Goal: Information Seeking & Learning: Learn about a topic

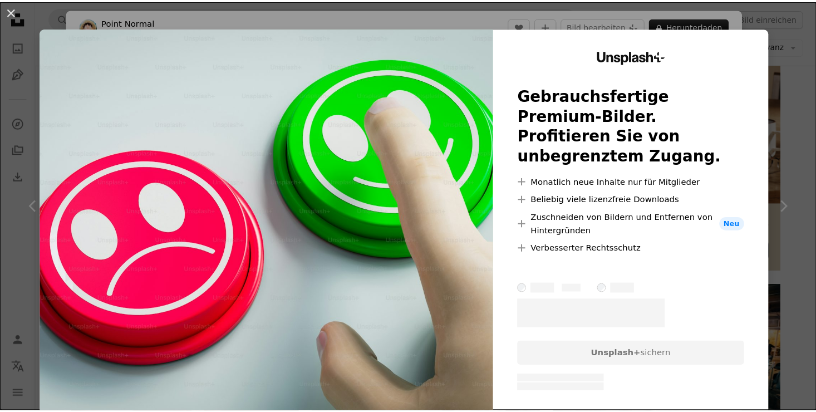
scroll to position [305, 0]
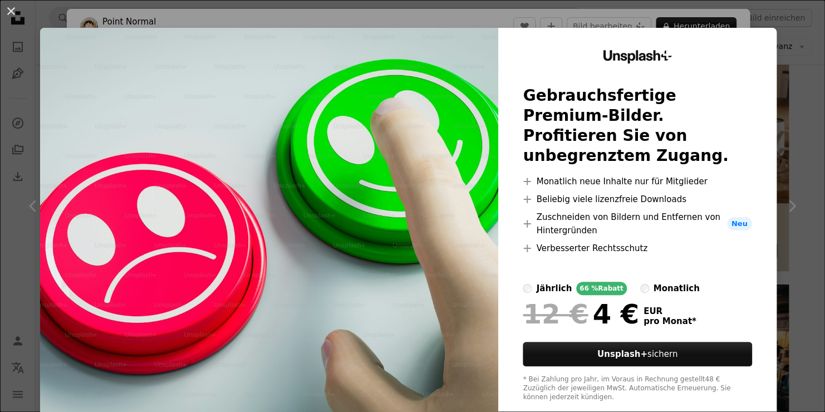
click at [773, 31] on div "An X shape Unsplash+ Gebrauchsfertige Premium-Bilder. Profitieren Sie von unbeg…" at bounding box center [412, 206] width 825 height 412
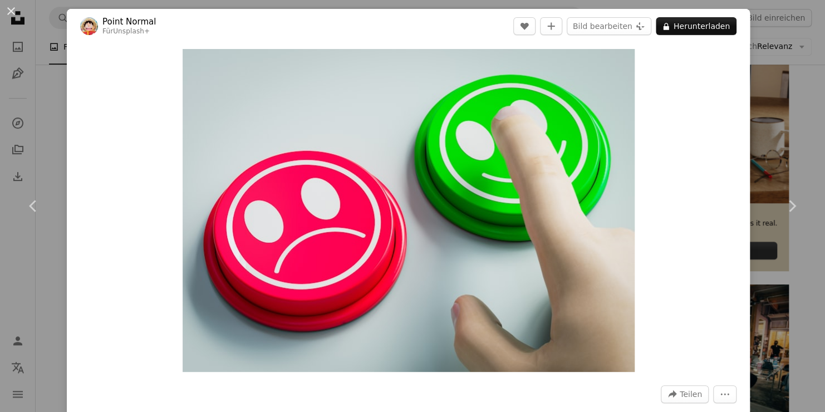
click at [761, 122] on div "An X shape Chevron left Chevron right Point Normal Für Unsplash+ A heart A plus…" at bounding box center [412, 206] width 825 height 412
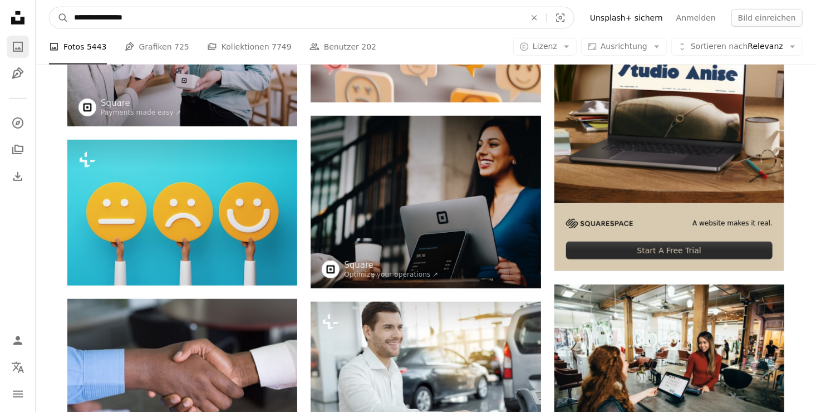
drag, startPoint x: 297, startPoint y: 18, endPoint x: 25, endPoint y: 36, distance: 272.6
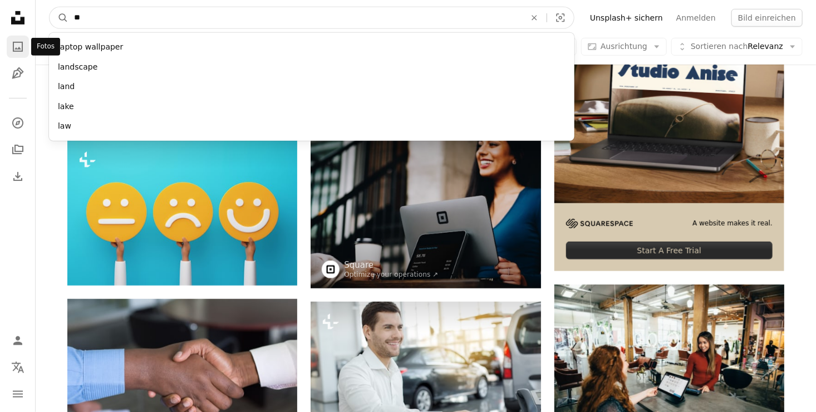
type input "*"
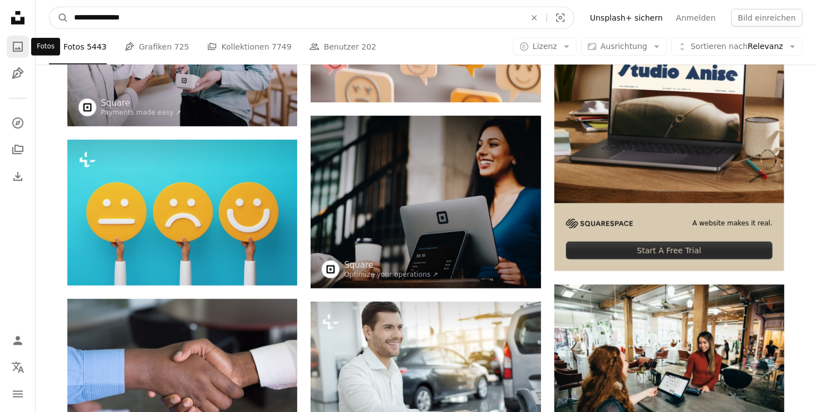
type input "**********"
click button "A magnifying glass" at bounding box center [59, 17] width 19 height 21
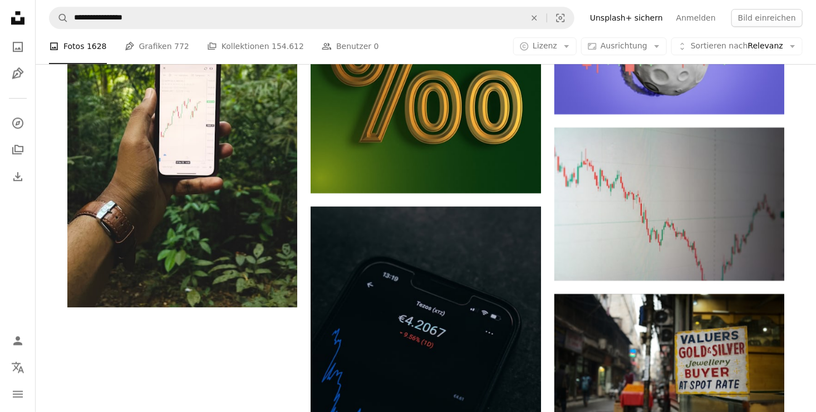
scroll to position [1507, 0]
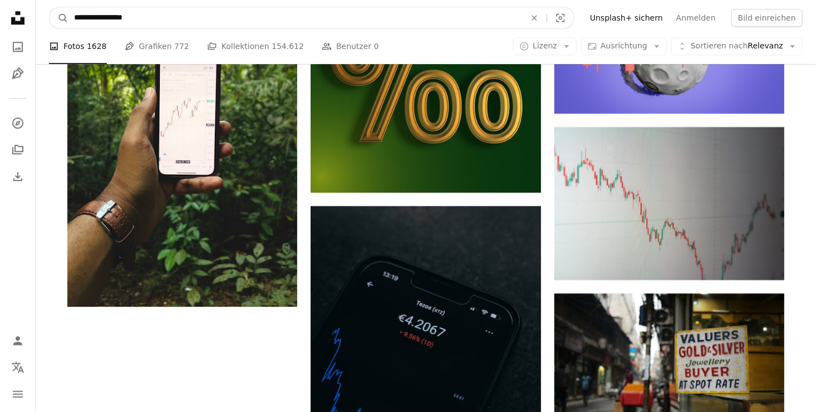
drag, startPoint x: 228, startPoint y: 12, endPoint x: -27, endPoint y: 52, distance: 258.6
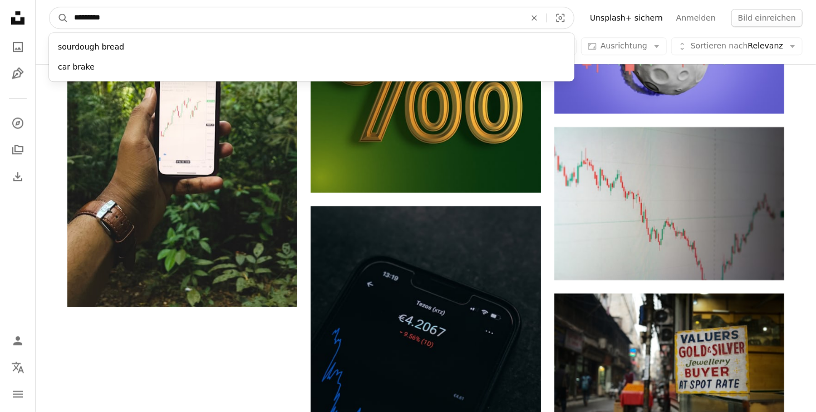
type input "**********"
click button "A magnifying glass" at bounding box center [59, 17] width 19 height 21
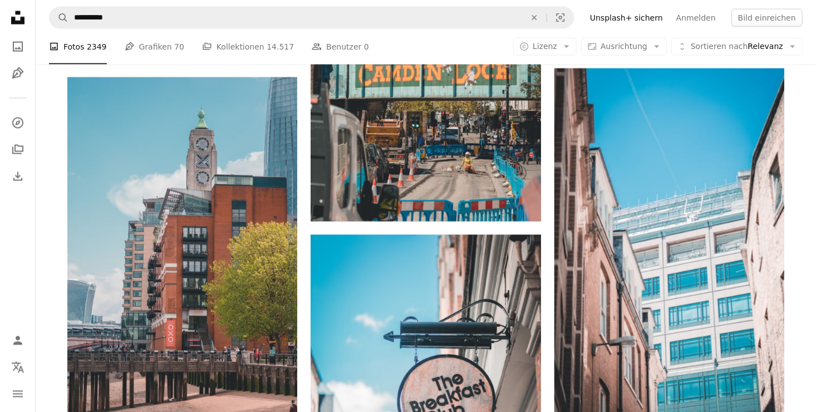
scroll to position [1105, 0]
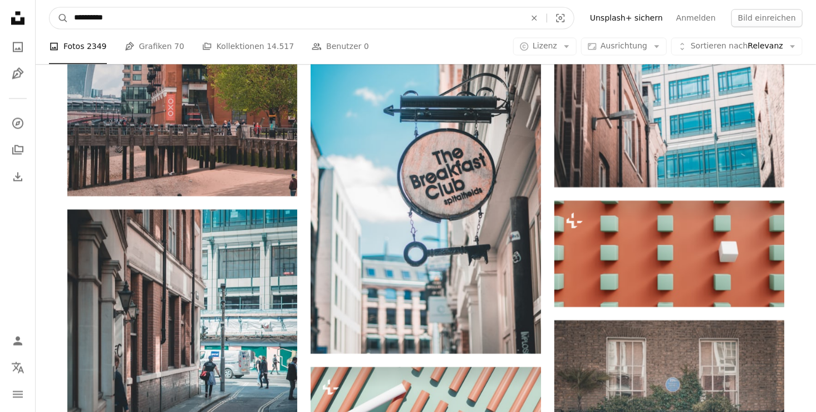
drag, startPoint x: 130, startPoint y: 24, endPoint x: 31, endPoint y: 22, distance: 98.5
type input "**********"
click button "A magnifying glass" at bounding box center [59, 17] width 19 height 21
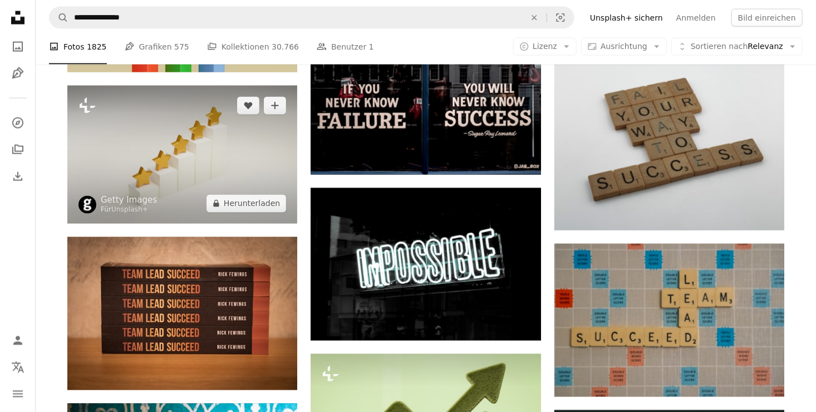
scroll to position [1025, 0]
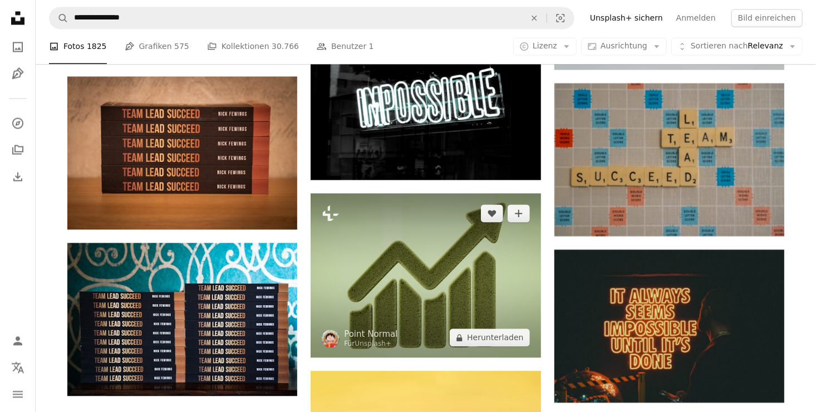
click at [457, 274] on img at bounding box center [425, 275] width 230 height 164
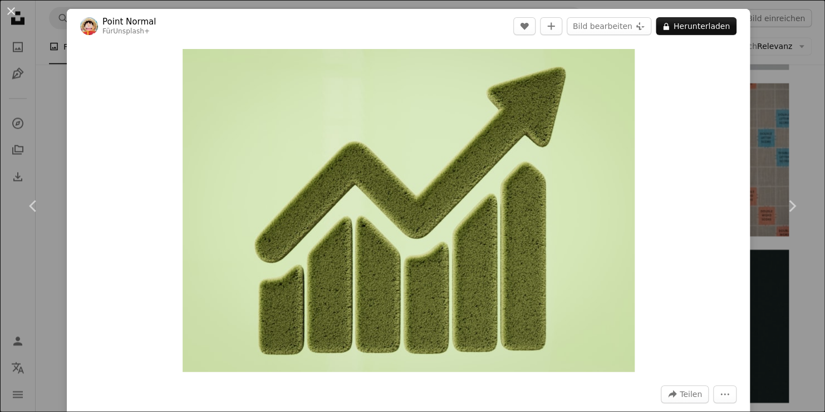
click at [778, 97] on div "An X shape Chevron left Chevron right Point Normal Für Unsplash+ A heart A plus…" at bounding box center [412, 206] width 825 height 412
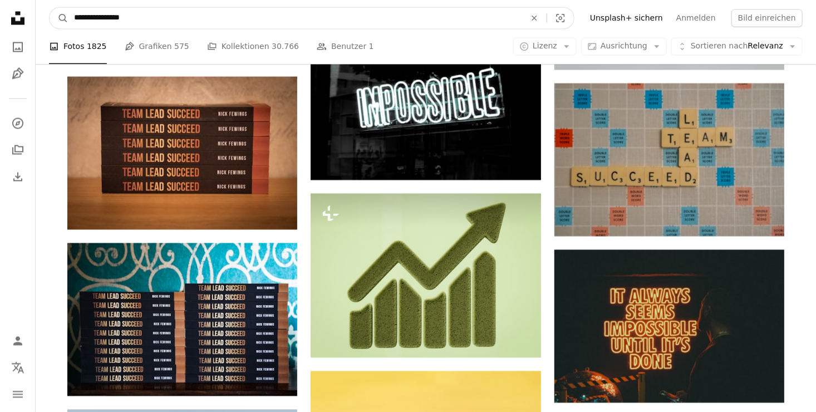
drag, startPoint x: 243, startPoint y: 16, endPoint x: -26, endPoint y: 22, distance: 269.4
type input "**********"
click button "A magnifying glass" at bounding box center [59, 17] width 19 height 21
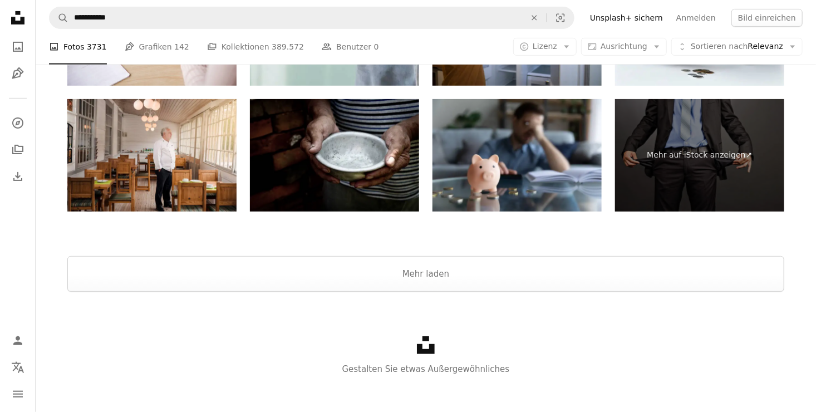
scroll to position [2262, 0]
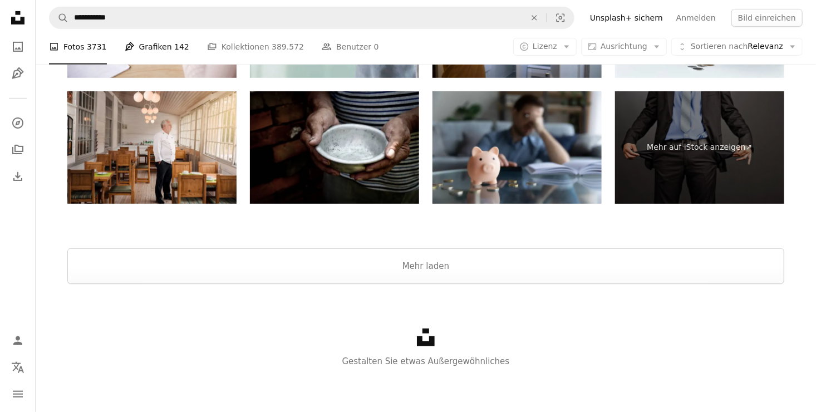
click at [150, 49] on link "Pen Tool Grafiken 142" at bounding box center [157, 47] width 65 height 36
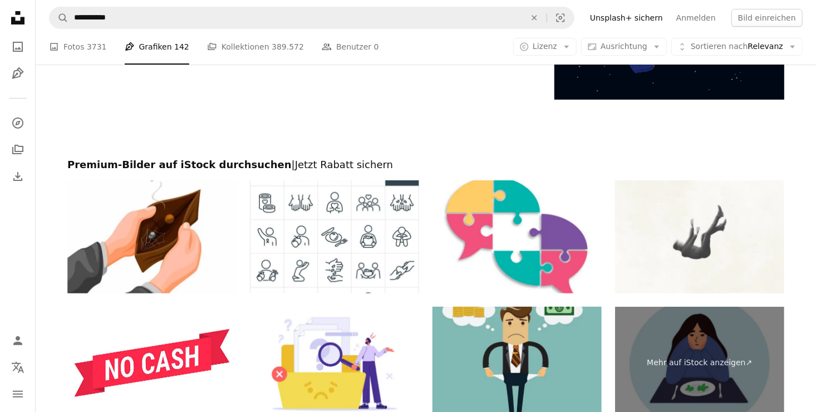
scroll to position [2122, 0]
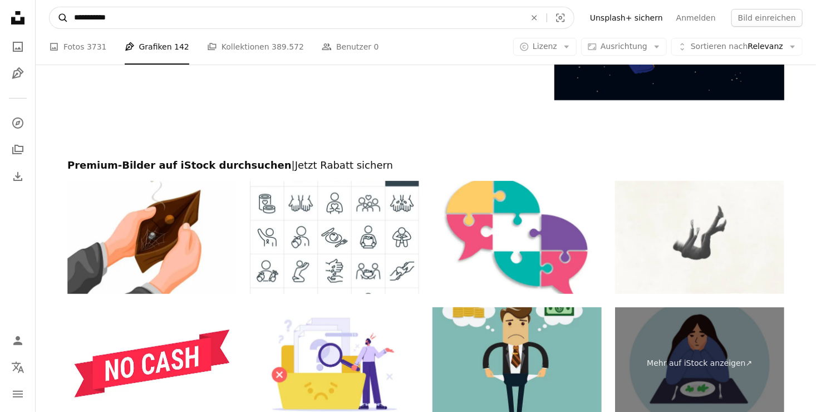
drag, startPoint x: 221, startPoint y: 16, endPoint x: 66, endPoint y: 27, distance: 156.2
click at [66, 27] on form "**********" at bounding box center [311, 18] width 525 height 22
type input "**********"
click button "A magnifying glass" at bounding box center [59, 17] width 19 height 21
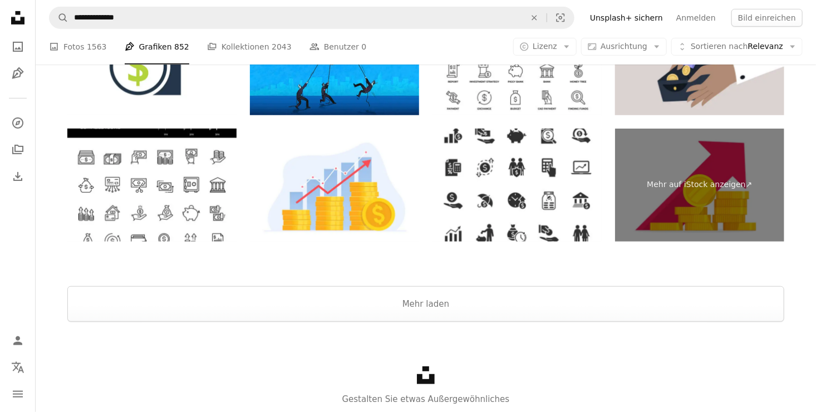
scroll to position [2314, 0]
click at [85, 36] on link "A photo Fotos 1563" at bounding box center [78, 47] width 58 height 36
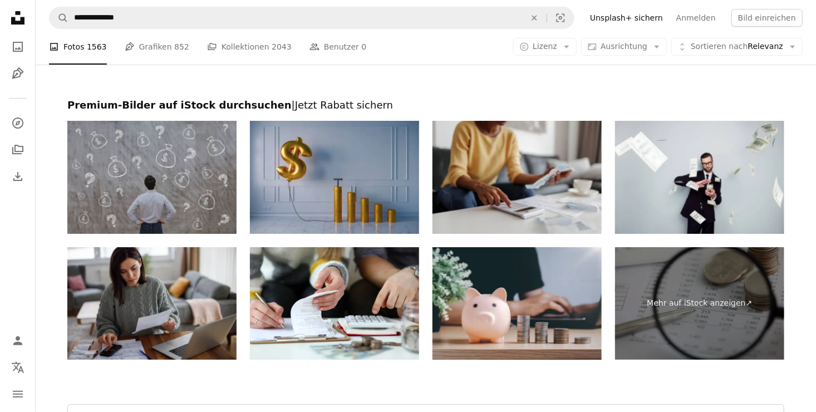
scroll to position [1914, 0]
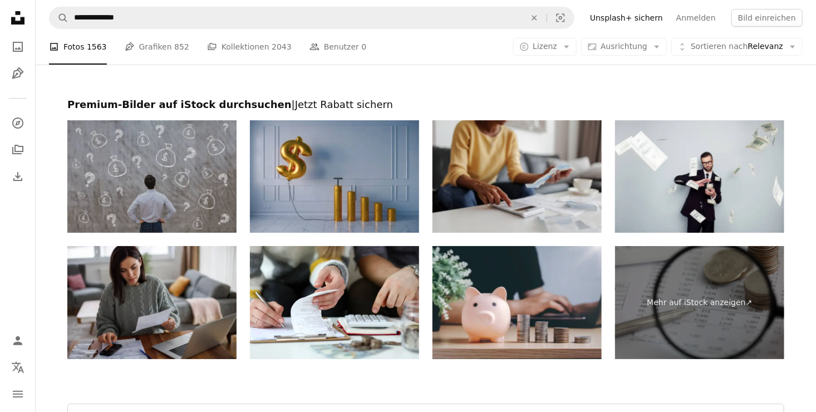
click at [181, 151] on img at bounding box center [151, 176] width 169 height 113
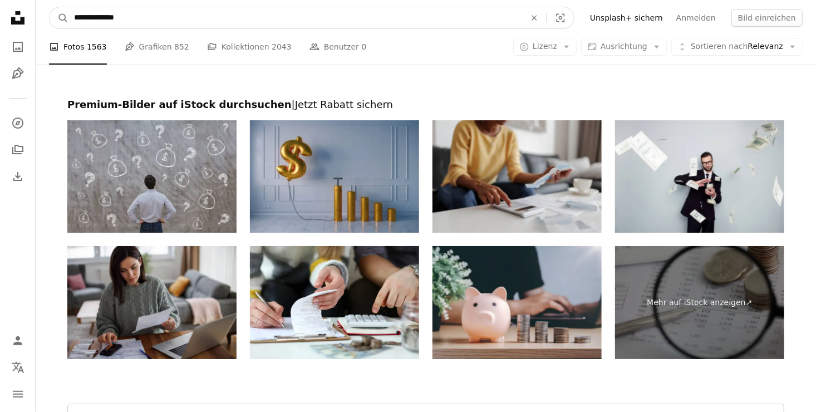
drag, startPoint x: 141, startPoint y: 16, endPoint x: -1, endPoint y: 17, distance: 141.9
paste input "**********"
type input "**********"
click button "A magnifying glass" at bounding box center [59, 17] width 19 height 21
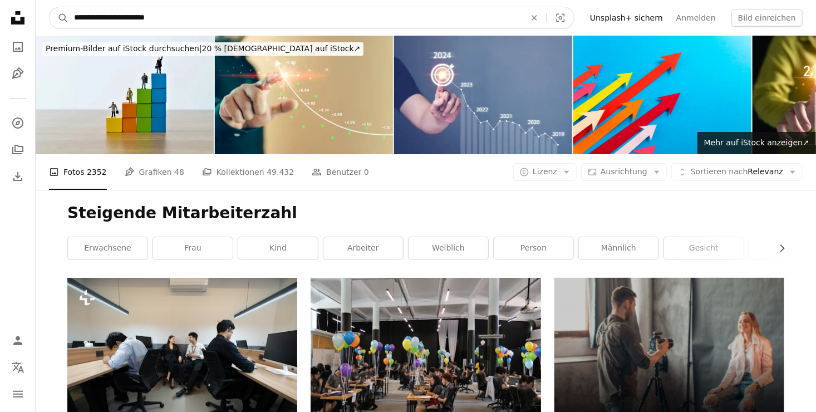
drag, startPoint x: 207, startPoint y: 12, endPoint x: 76, endPoint y: 14, distance: 131.3
click at [76, 14] on input "**********" at bounding box center [294, 17] width 453 height 21
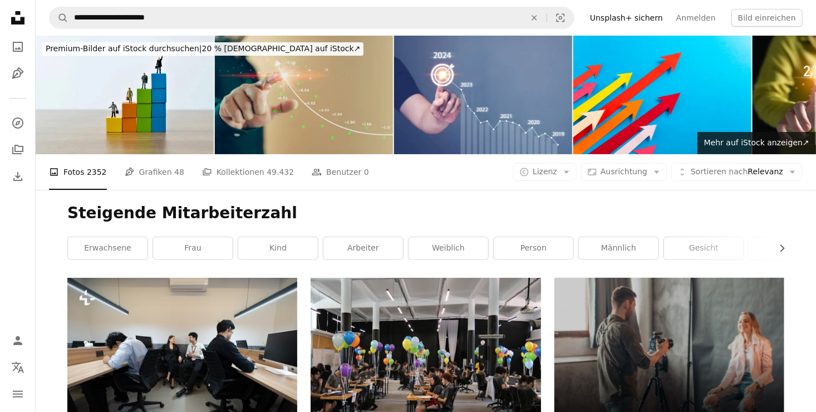
click at [333, 95] on img at bounding box center [304, 95] width 178 height 119
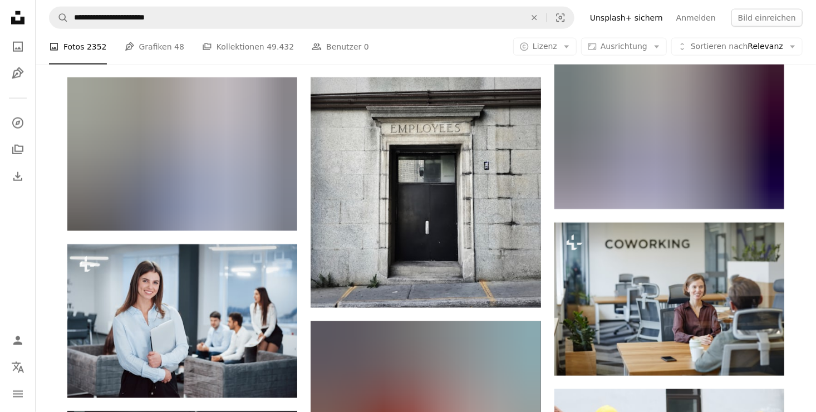
scroll to position [701, 0]
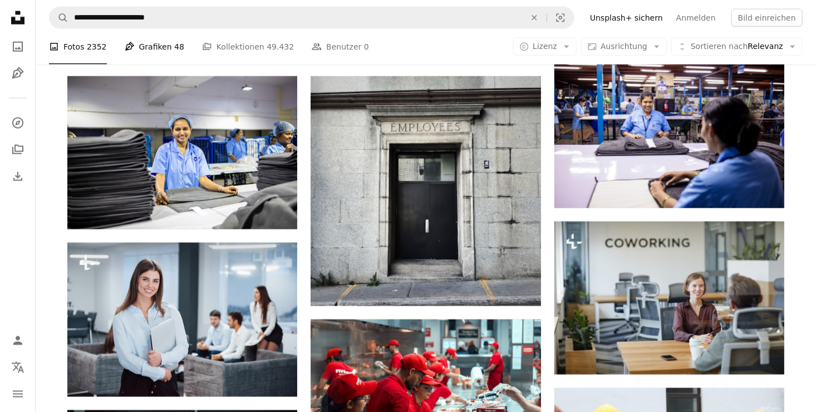
click at [174, 50] on span "48" at bounding box center [179, 47] width 10 height 12
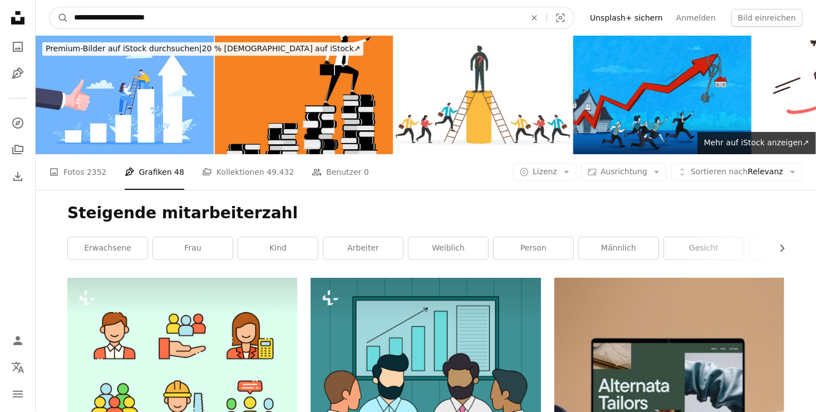
drag, startPoint x: 196, startPoint y: 19, endPoint x: -2, endPoint y: 29, distance: 198.3
paste input "*******"
type input "**********"
click button "A magnifying glass" at bounding box center [59, 17] width 19 height 21
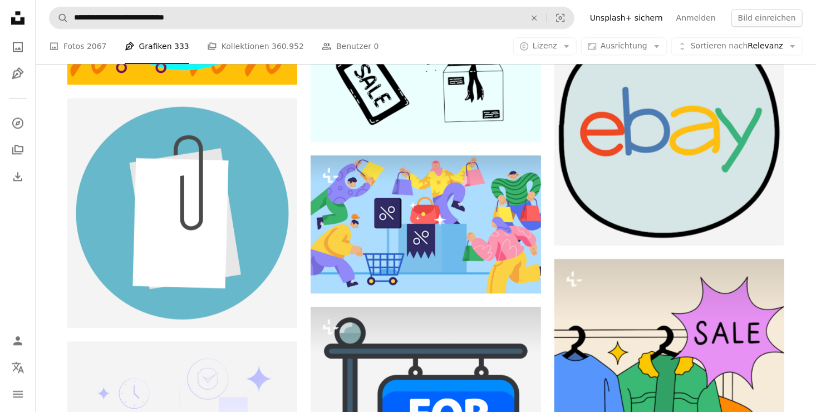
scroll to position [1345, 0]
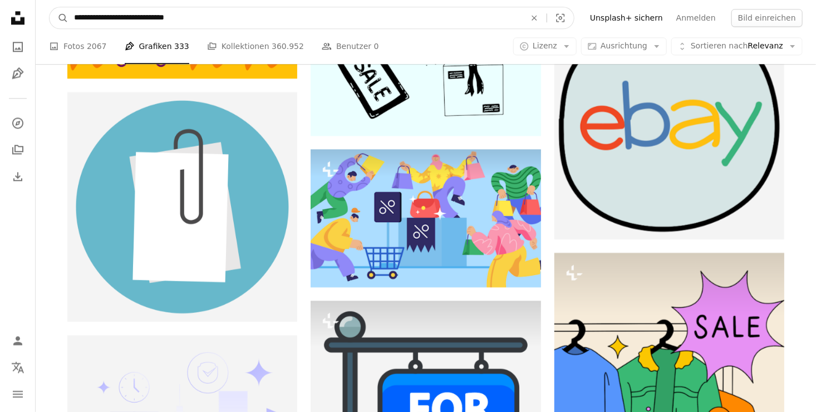
drag, startPoint x: 196, startPoint y: 13, endPoint x: 17, endPoint y: 9, distance: 178.6
type input "**********"
click button "A magnifying glass" at bounding box center [59, 17] width 19 height 21
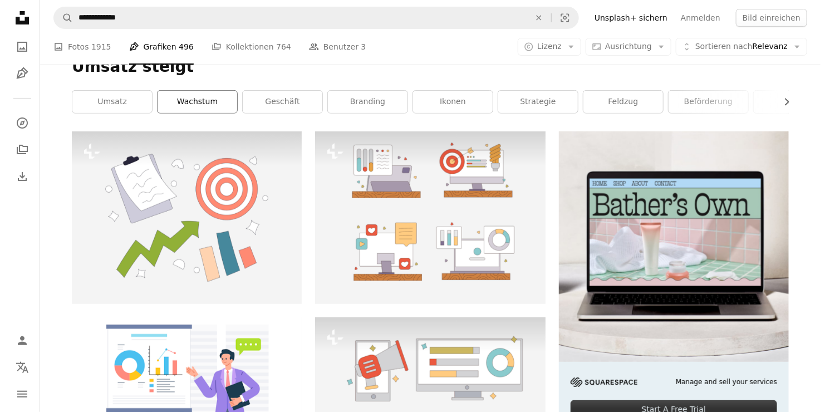
scroll to position [152, 0]
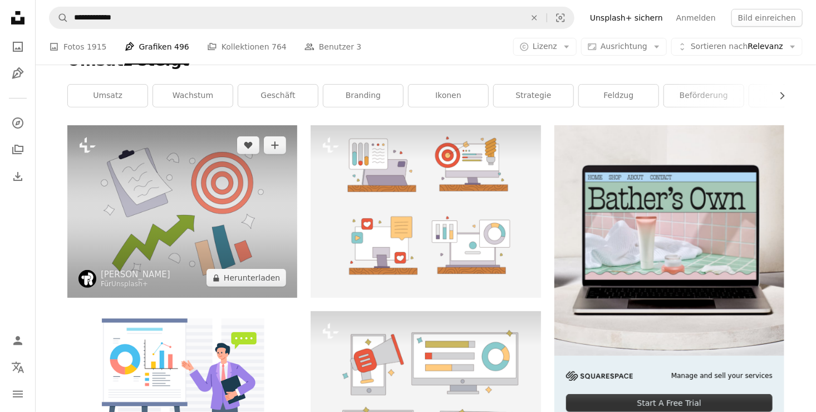
click at [209, 213] on img at bounding box center [182, 211] width 230 height 172
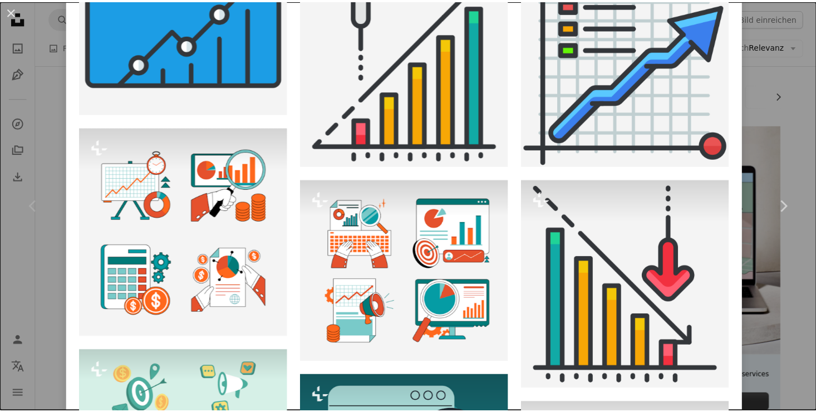
scroll to position [991, 0]
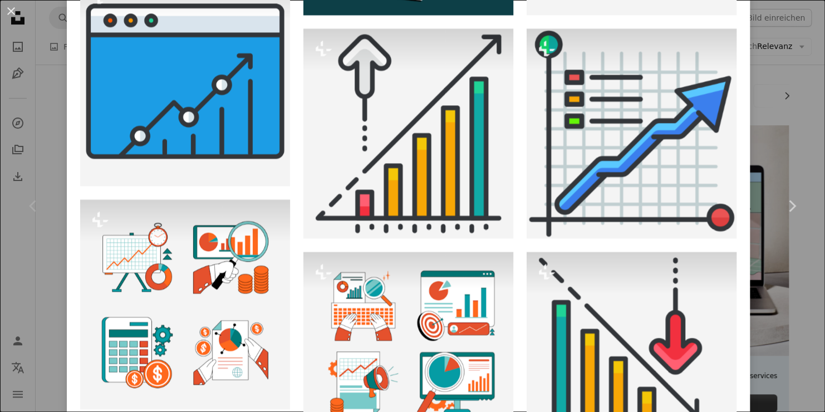
click at [37, 113] on div "An X shape Chevron left Chevron right [PERSON_NAME] Für Unsplash+ A heart A plu…" at bounding box center [412, 206] width 825 height 412
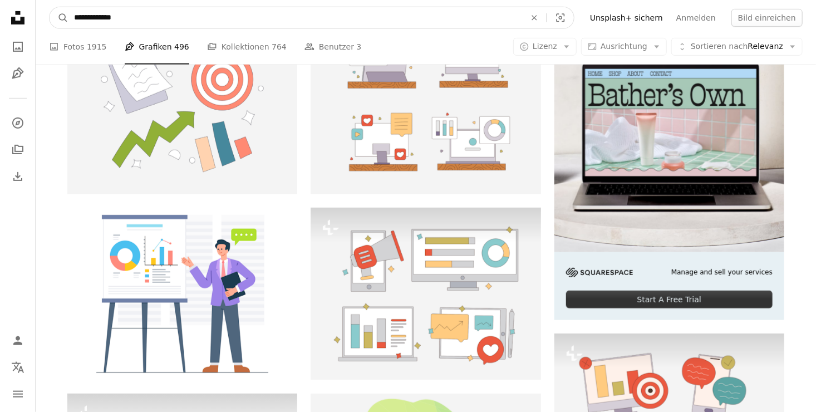
scroll to position [196, 0]
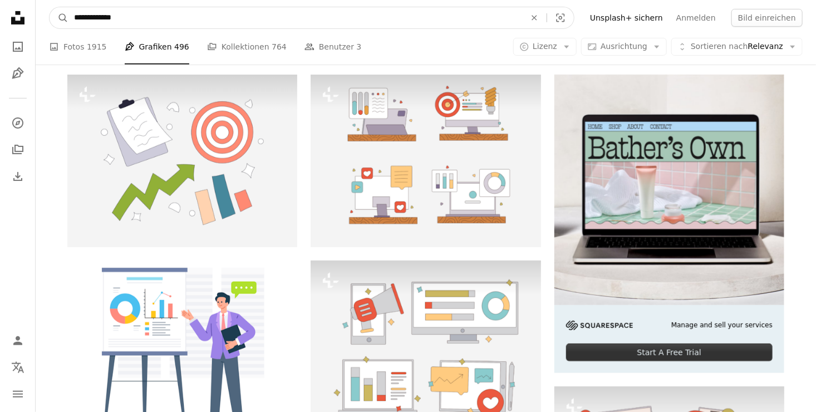
drag, startPoint x: 195, startPoint y: 13, endPoint x: 1, endPoint y: 0, distance: 195.2
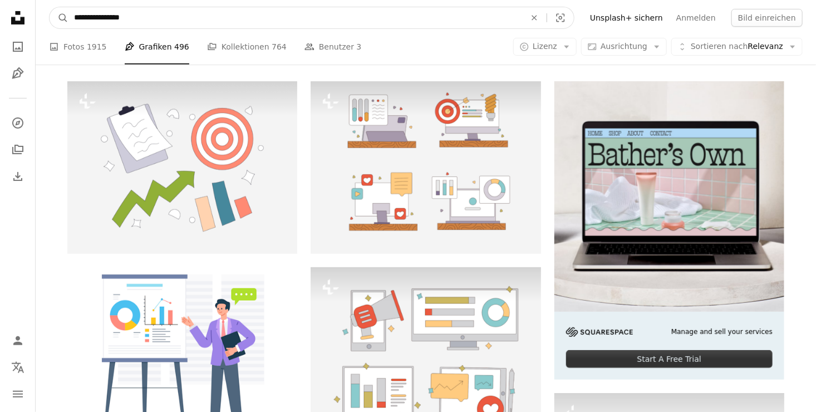
type input "**********"
click button "A magnifying glass" at bounding box center [59, 17] width 19 height 21
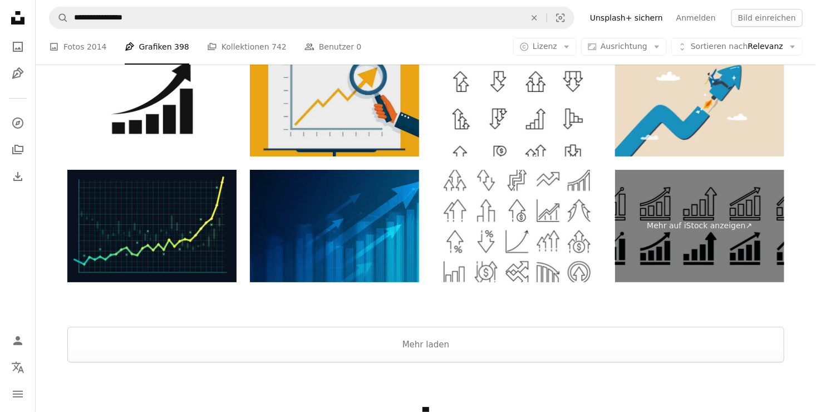
scroll to position [1916, 0]
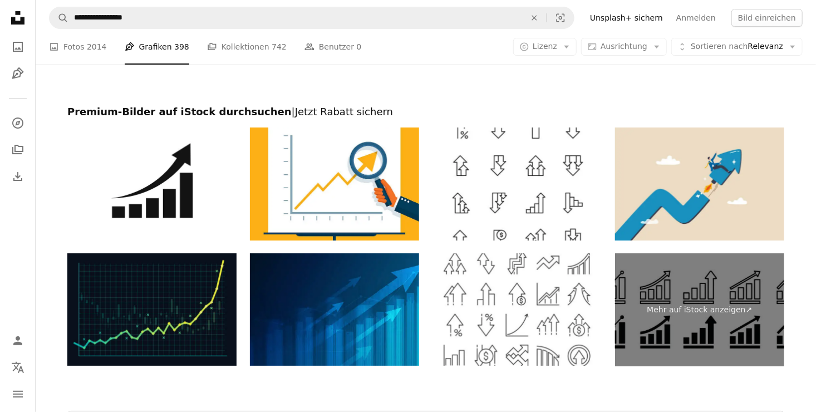
click at [167, 323] on img at bounding box center [151, 309] width 169 height 113
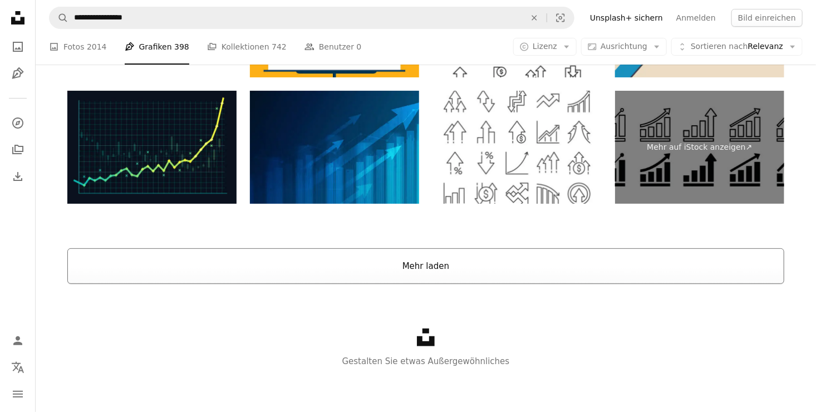
click at [345, 269] on button "Mehr laden" at bounding box center [425, 266] width 717 height 36
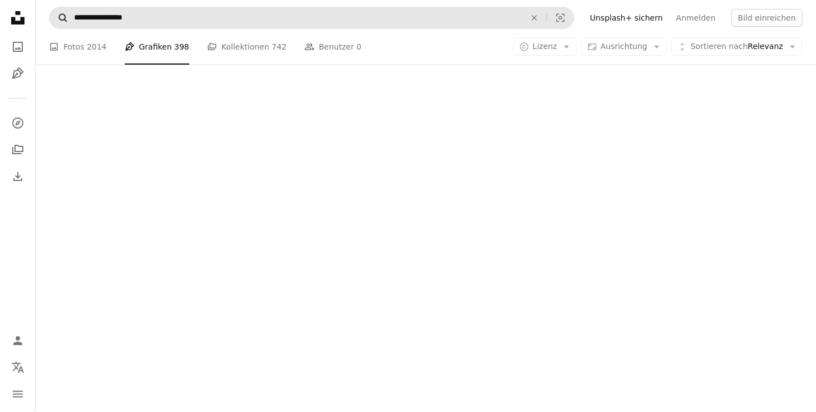
scroll to position [2079, 0]
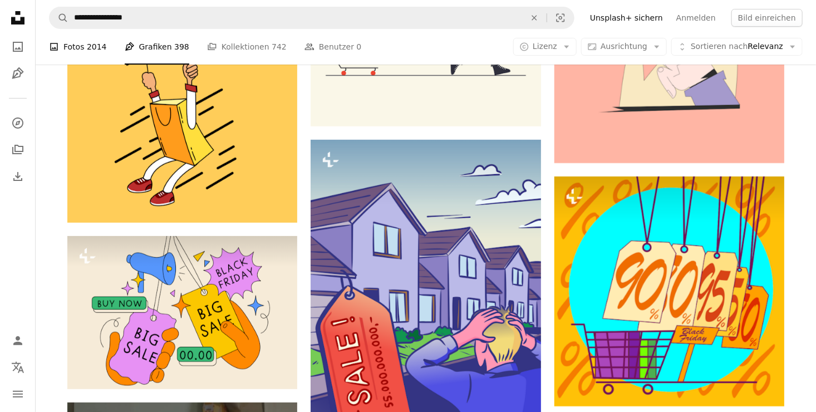
click at [66, 52] on link "A photo Fotos 2014" at bounding box center [78, 47] width 58 height 36
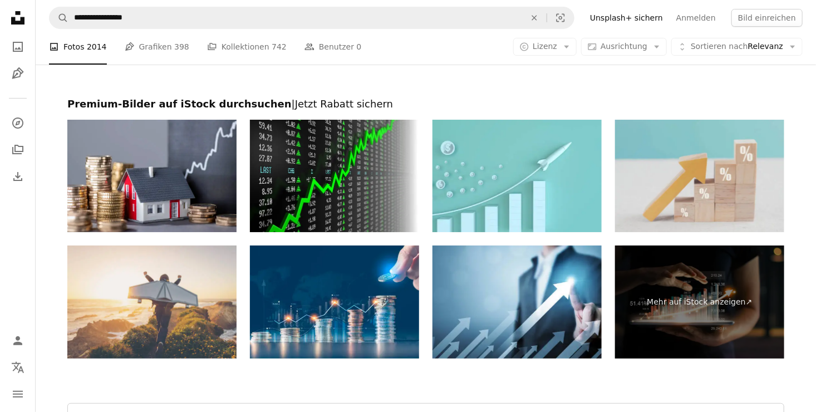
scroll to position [1962, 0]
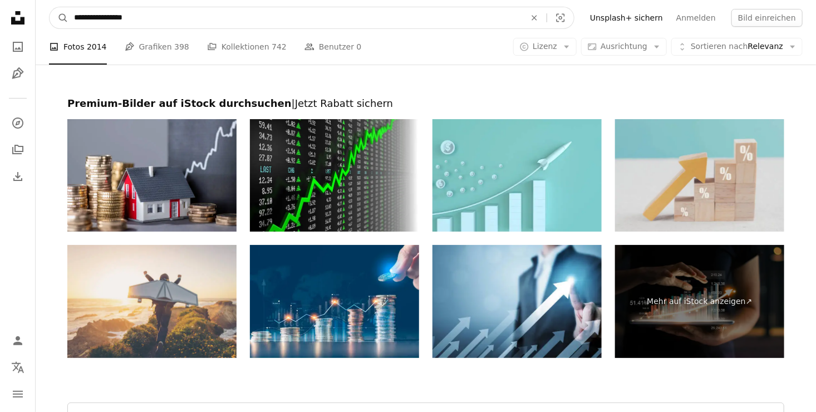
drag, startPoint x: 154, startPoint y: 16, endPoint x: 1, endPoint y: 13, distance: 152.5
paste input "*"
type input "**********"
click button "A magnifying glass" at bounding box center [59, 17] width 19 height 21
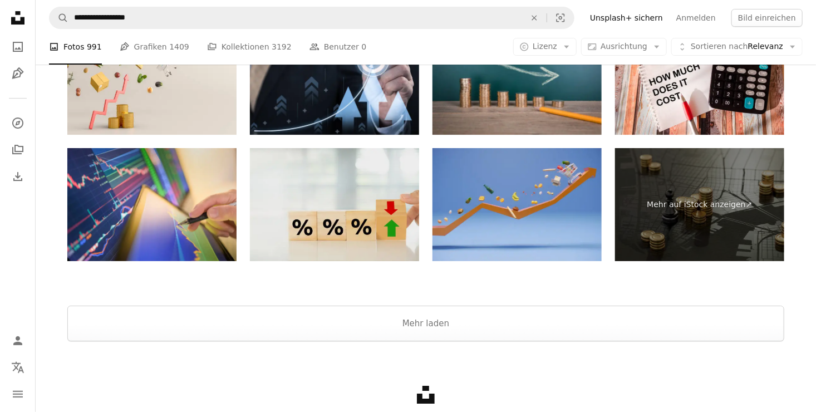
scroll to position [1918, 0]
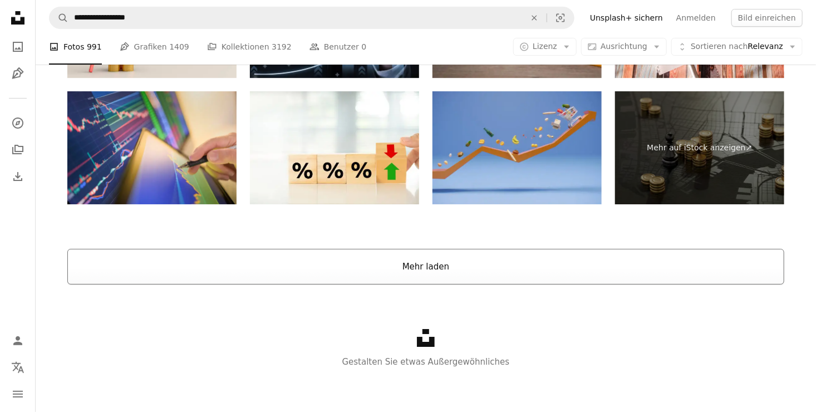
click at [346, 267] on button "Mehr laden" at bounding box center [425, 267] width 717 height 36
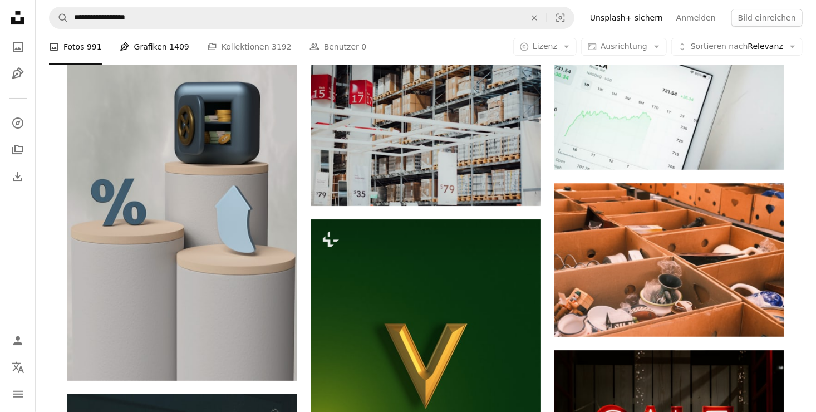
click at [169, 49] on span "1409" at bounding box center [179, 47] width 20 height 12
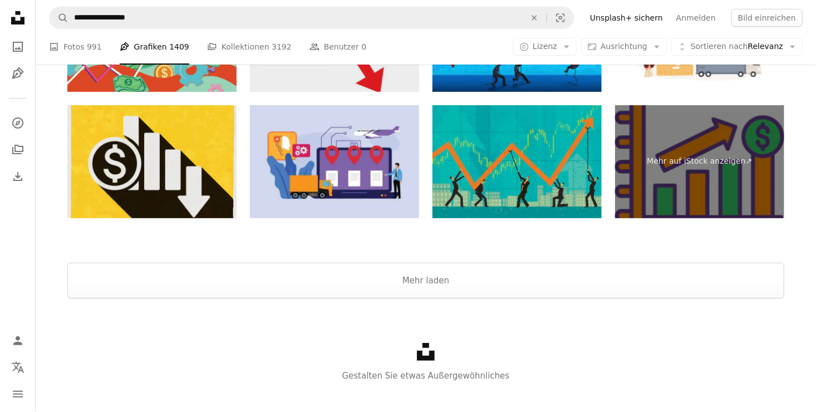
scroll to position [2136, 0]
